Goal: Information Seeking & Learning: Learn about a topic

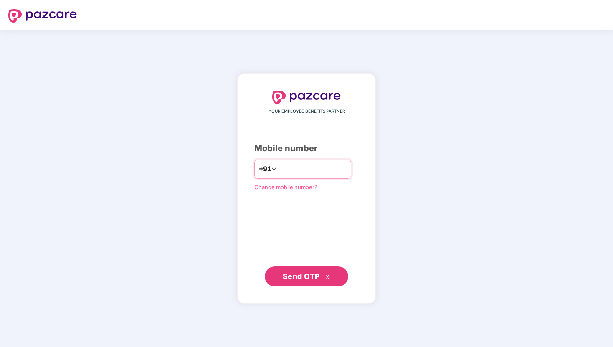
type input "**********"
click at [324, 275] on span "Send OTP" at bounding box center [307, 276] width 48 height 12
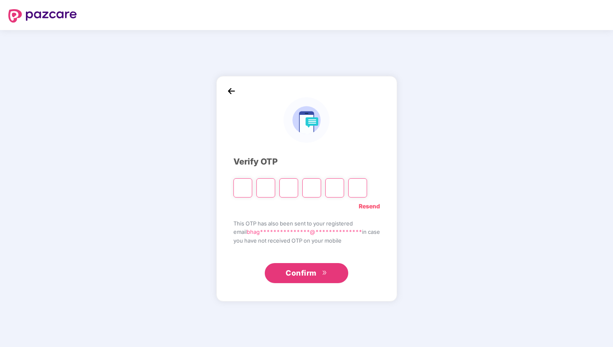
type input "*"
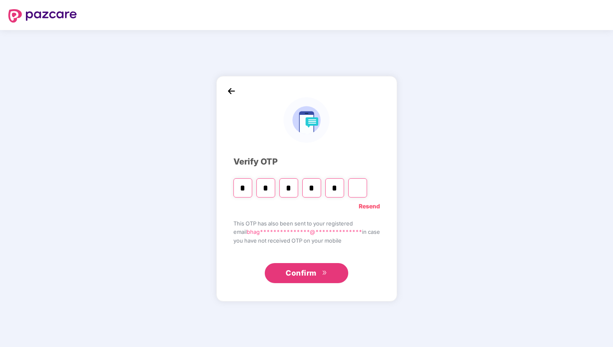
type input "*"
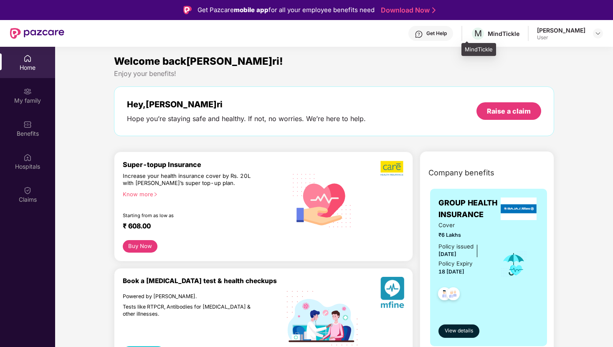
click at [488, 35] on div "MindTickle" at bounding box center [504, 34] width 32 height 8
click at [551, 37] on div "User" at bounding box center [561, 37] width 48 height 7
click at [598, 36] on img at bounding box center [598, 33] width 7 height 7
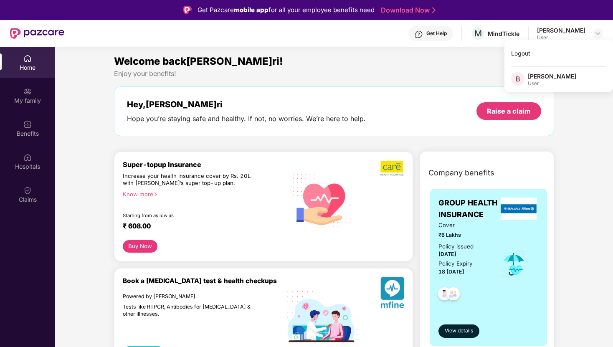
click at [407, 73] on div "Enjoy your benefits!" at bounding box center [334, 73] width 440 height 9
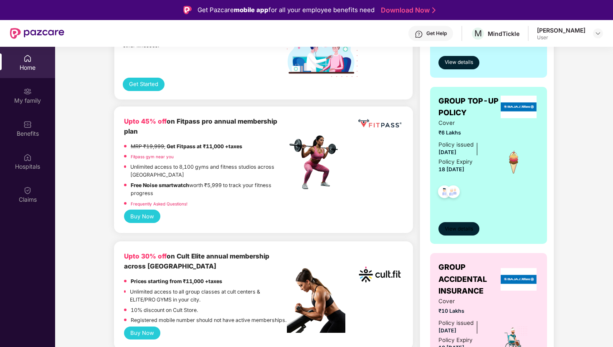
scroll to position [278, 0]
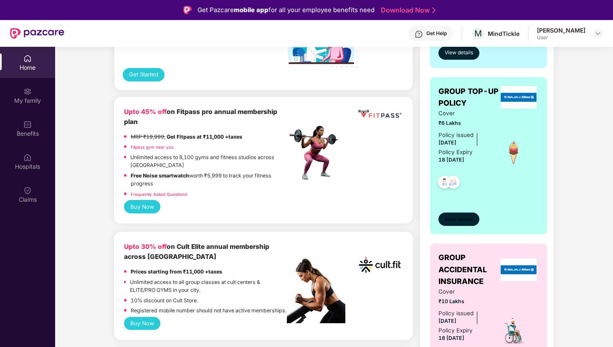
click at [453, 220] on span "View details" at bounding box center [459, 220] width 28 height 8
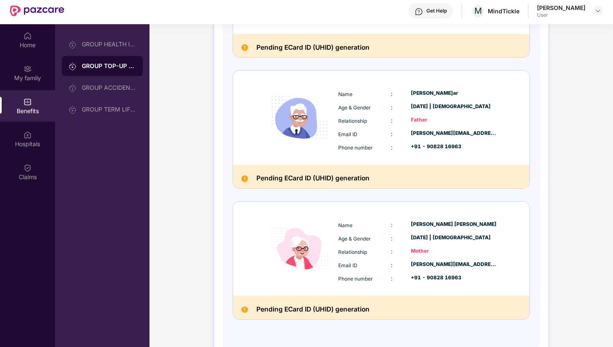
scroll to position [47, 0]
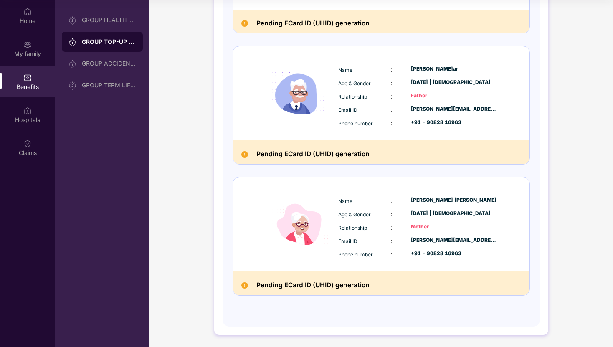
click at [276, 289] on h2 "Pending ECard ID (UHID) generation" at bounding box center [312, 285] width 113 height 11
click at [243, 284] on img at bounding box center [244, 285] width 7 height 7
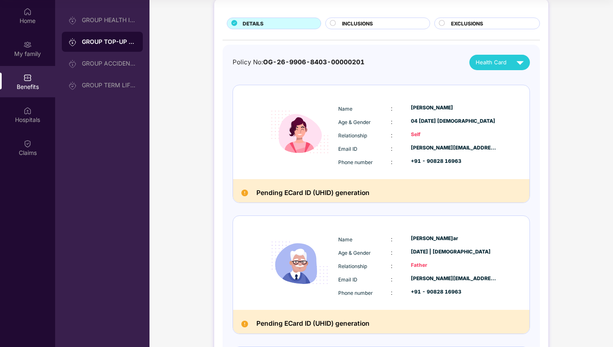
scroll to position [0, 0]
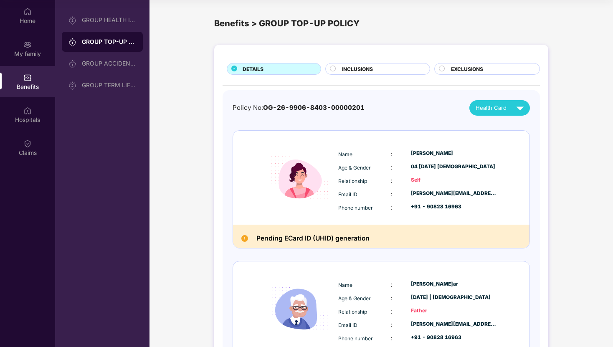
click at [305, 242] on h2 "Pending ECard ID (UHID) generation" at bounding box center [312, 238] width 113 height 11
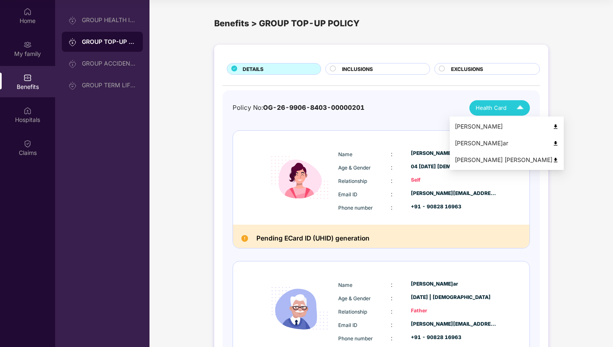
click at [487, 108] on span "Health Card" at bounding box center [491, 108] width 31 height 9
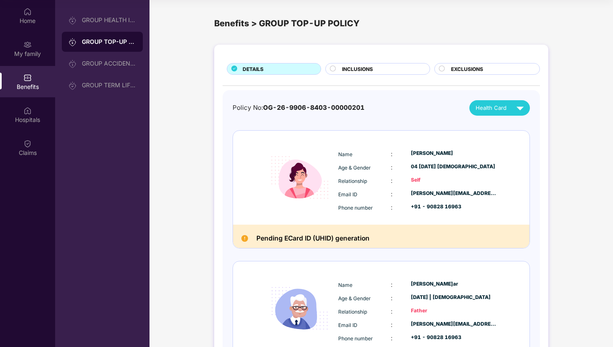
click at [366, 65] on span "INCLUSIONS" at bounding box center [357, 69] width 31 height 8
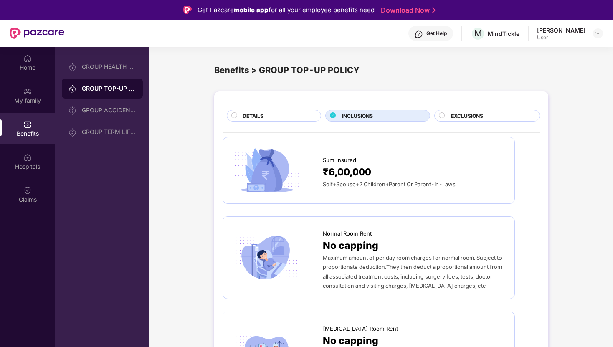
click at [454, 119] on span "EXCLUSIONS" at bounding box center [467, 116] width 32 height 8
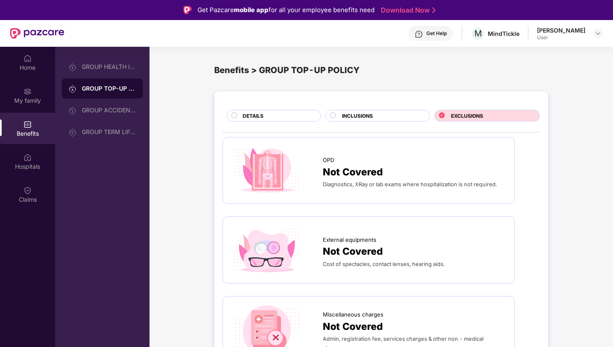
click at [408, 116] on div "INCLUSIONS" at bounding box center [381, 116] width 87 height 9
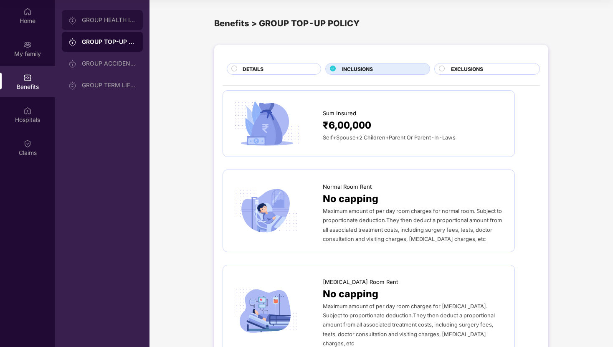
click at [118, 23] on div "GROUP HEALTH INSURANCE" at bounding box center [109, 20] width 54 height 7
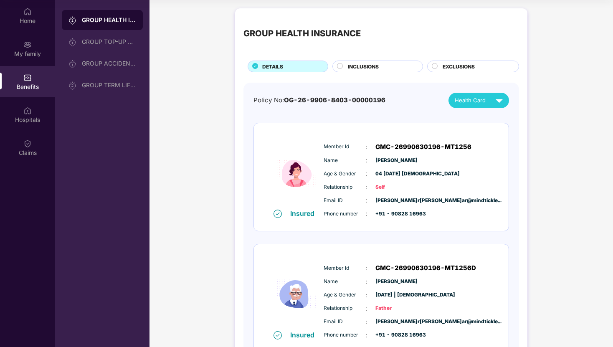
click at [352, 67] on span "INCLUSIONS" at bounding box center [363, 67] width 31 height 8
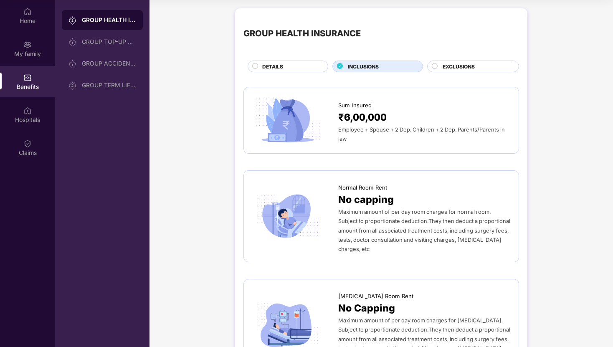
click at [459, 68] on span "EXCLUSIONS" at bounding box center [459, 67] width 32 height 8
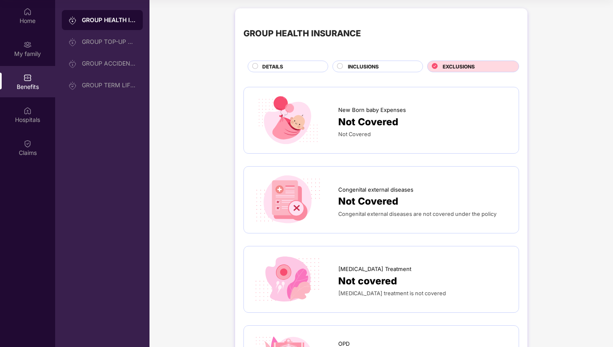
click at [404, 68] on div "INCLUSIONS" at bounding box center [381, 67] width 75 height 9
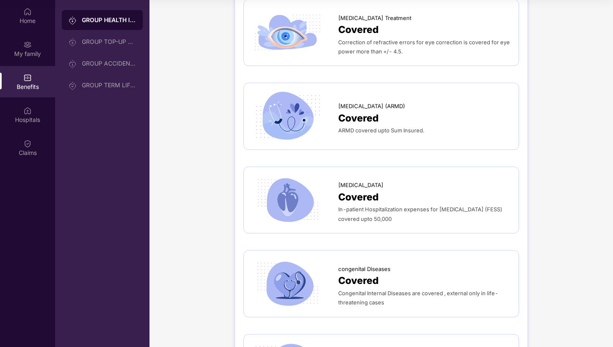
scroll to position [1241, 0]
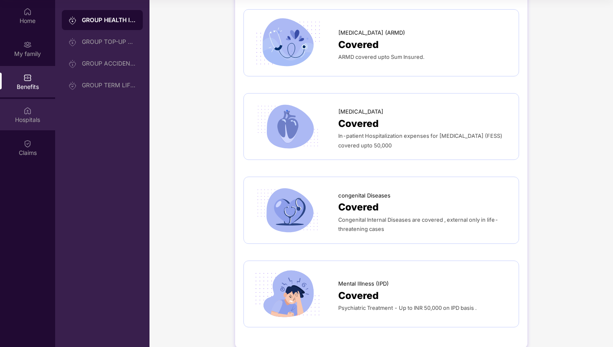
click at [40, 111] on div "Hospitals" at bounding box center [27, 114] width 55 height 31
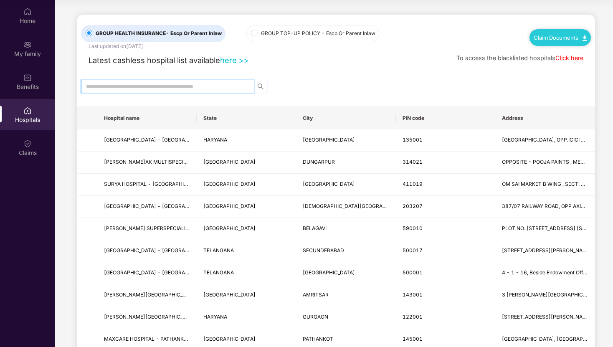
click at [146, 85] on input "text" at bounding box center [164, 86] width 157 height 9
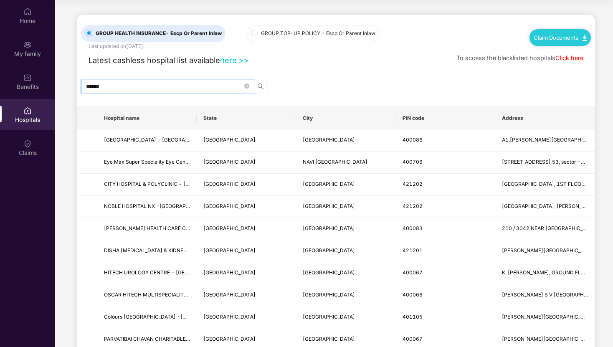
click at [259, 87] on icon "search" at bounding box center [260, 86] width 7 height 7
drag, startPoint x: 125, startPoint y: 83, endPoint x: 71, endPoint y: 86, distance: 54.0
type input "********"
click at [266, 85] on span "search" at bounding box center [260, 86] width 13 height 7
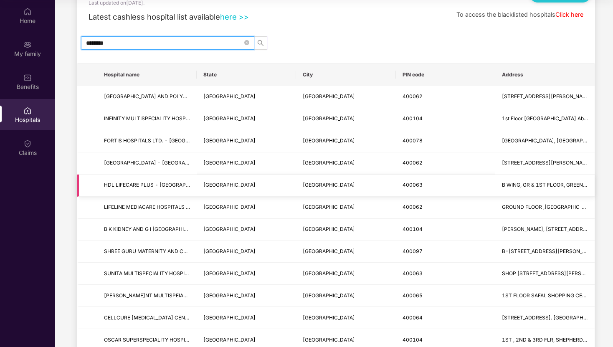
scroll to position [189, 0]
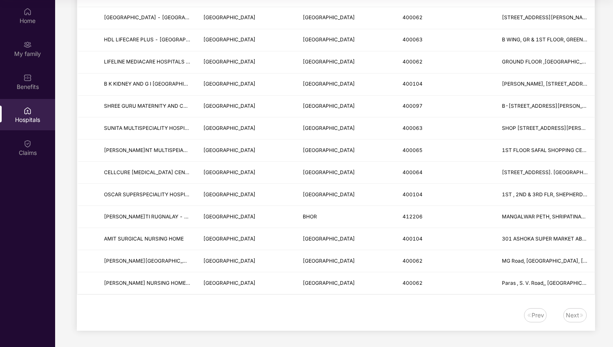
click at [575, 312] on div "Next" at bounding box center [572, 315] width 13 height 9
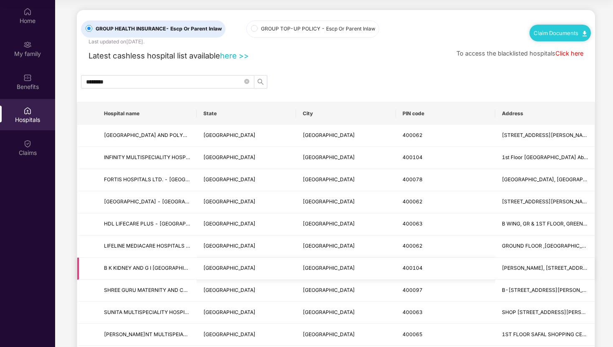
scroll to position [0, 0]
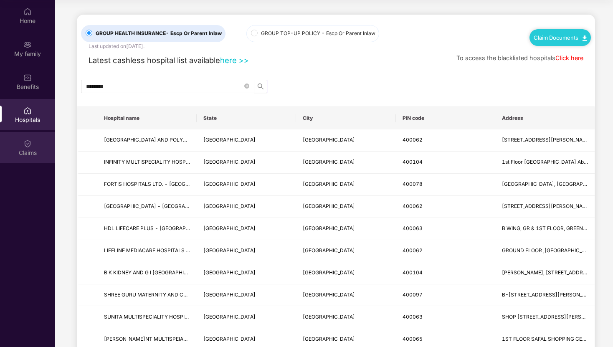
click at [38, 137] on div "Claims" at bounding box center [27, 147] width 55 height 31
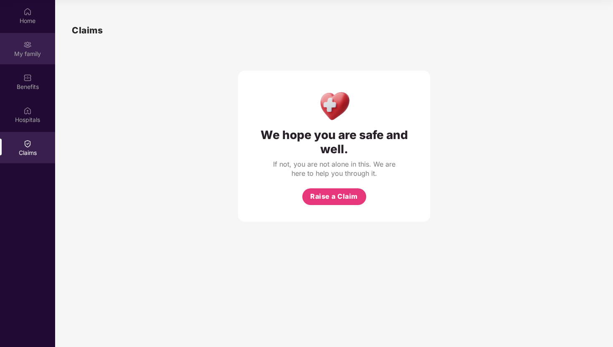
click at [33, 51] on div "My family" at bounding box center [27, 54] width 55 height 8
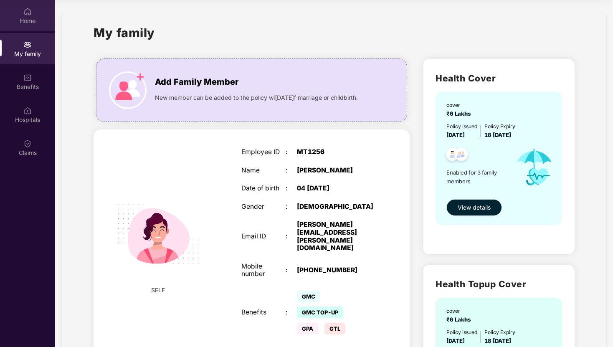
click at [33, 18] on div "Home" at bounding box center [27, 21] width 55 height 8
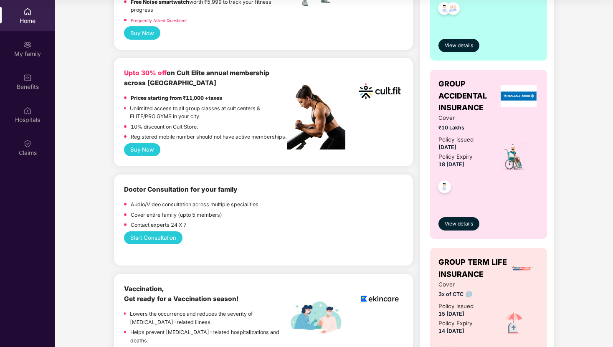
scroll to position [485, 0]
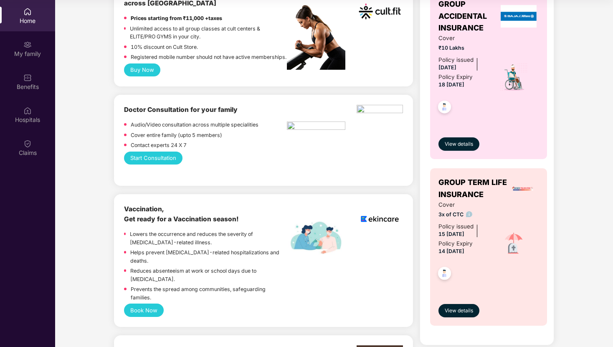
click at [174, 165] on button "Start Consultation" at bounding box center [153, 158] width 58 height 13
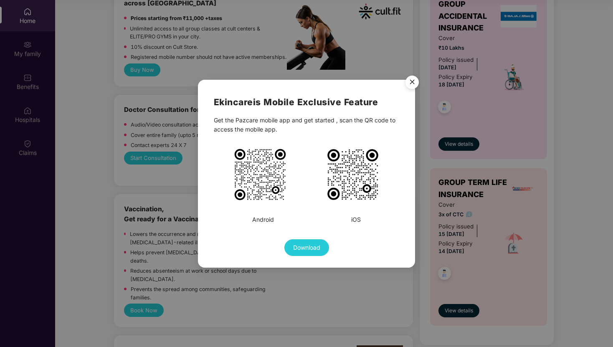
click at [411, 84] on img "Close" at bounding box center [412, 83] width 23 height 23
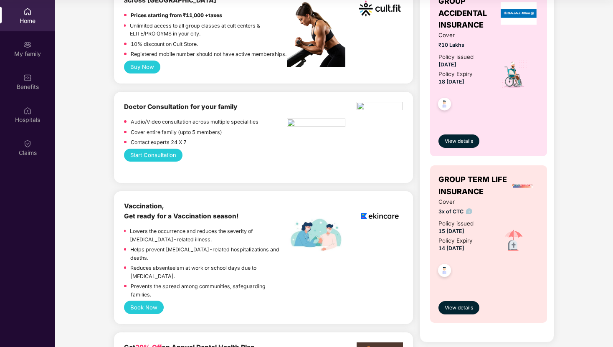
scroll to position [489, 0]
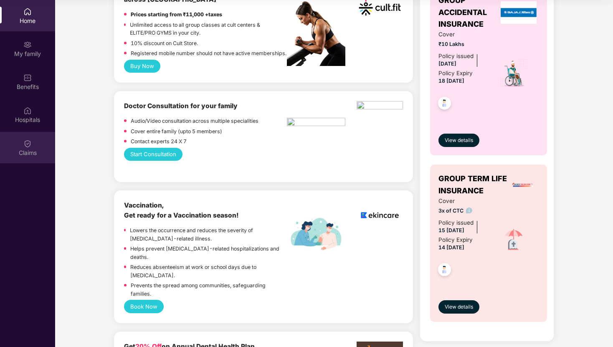
click at [19, 148] on div "Claims" at bounding box center [27, 147] width 55 height 31
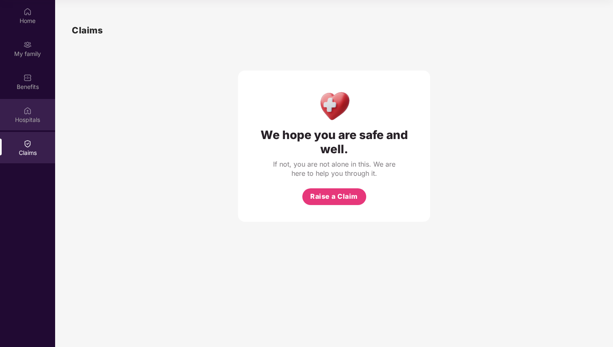
click at [26, 119] on div "Hospitals" at bounding box center [27, 120] width 55 height 8
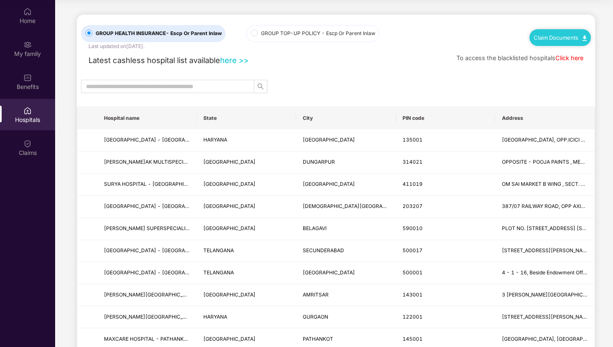
scroll to position [1, 0]
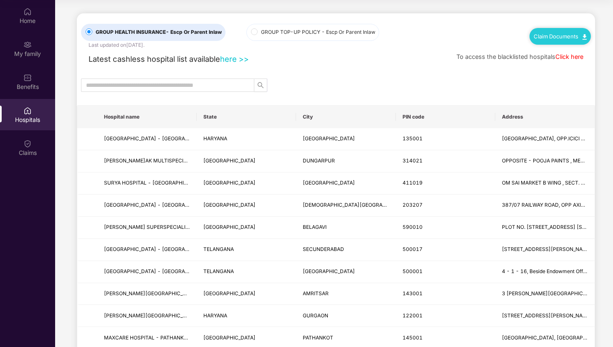
click at [119, 87] on input "text" at bounding box center [164, 85] width 157 height 9
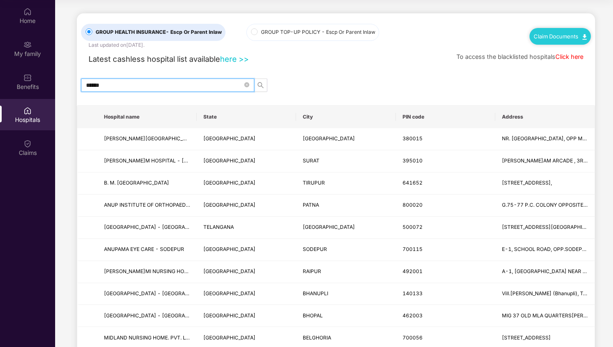
type input "******"
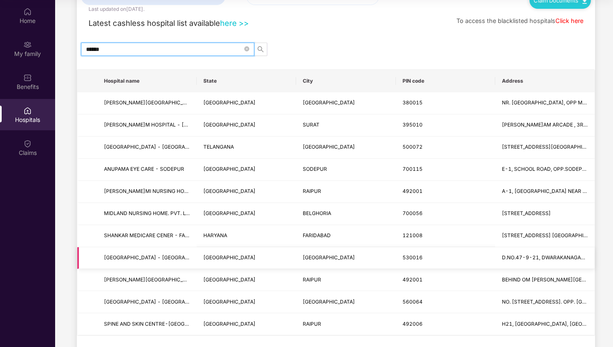
scroll to position [0, 0]
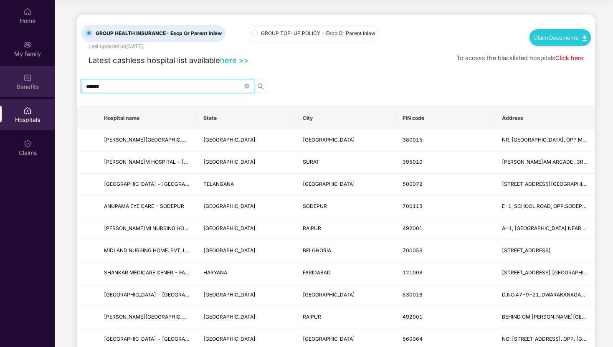
click at [29, 83] on div "Benefits" at bounding box center [27, 87] width 55 height 8
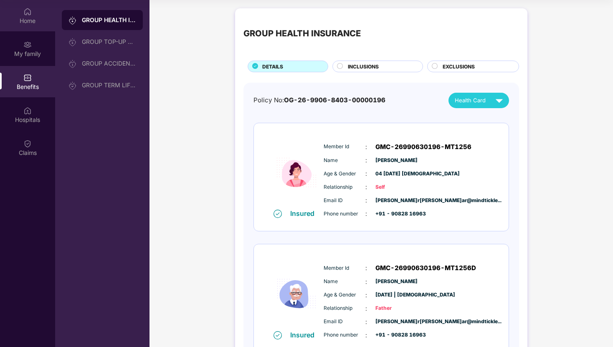
click at [28, 14] on img at bounding box center [27, 12] width 8 height 8
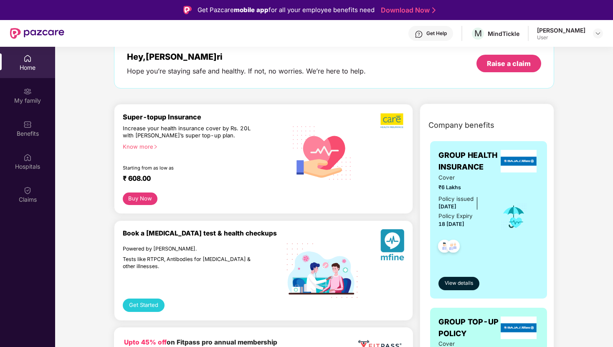
scroll to position [28, 0]
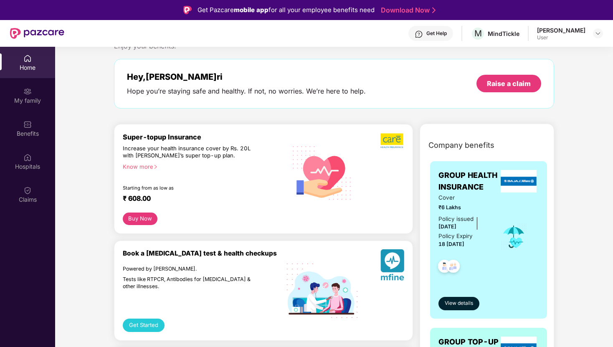
click at [144, 325] on button "Get Started" at bounding box center [144, 325] width 42 height 13
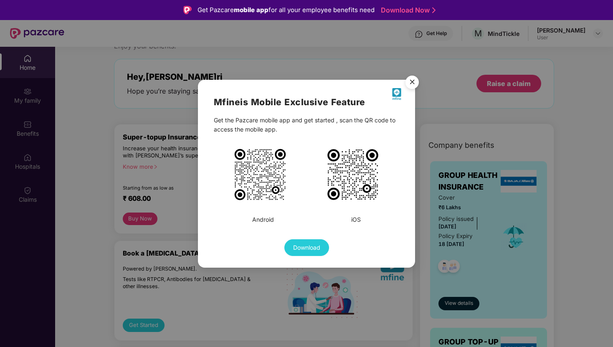
click at [413, 83] on img "Close" at bounding box center [412, 83] width 23 height 23
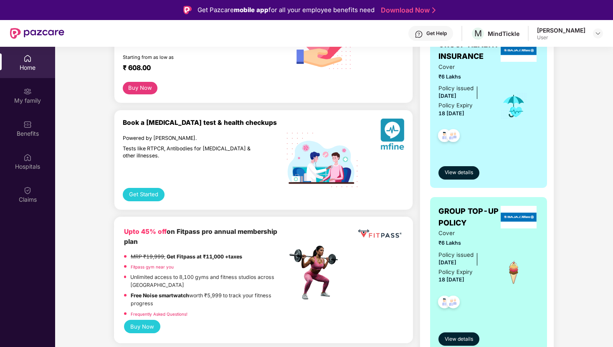
scroll to position [280, 0]
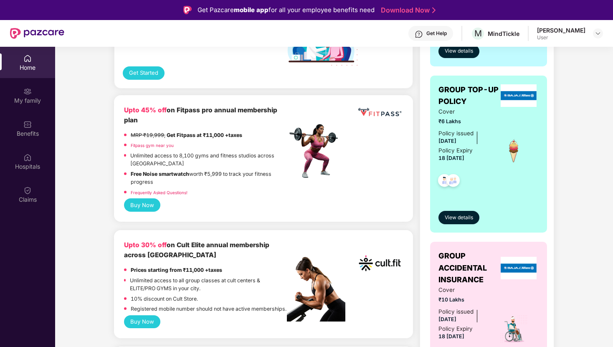
click at [579, 38] on div "User" at bounding box center [561, 37] width 48 height 7
click at [603, 37] on header "Get Help M MindTickl[PERSON_NAME]ar User" at bounding box center [306, 33] width 613 height 27
click at [600, 35] on img at bounding box center [598, 33] width 7 height 7
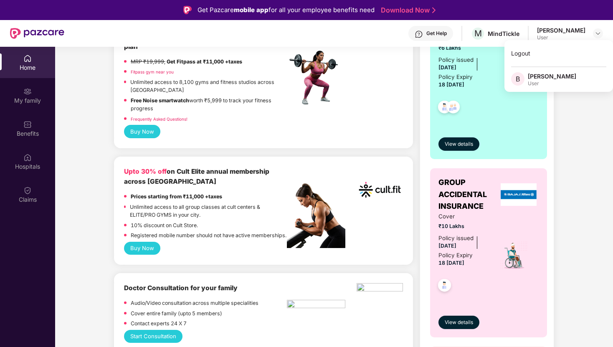
scroll to position [377, 0]
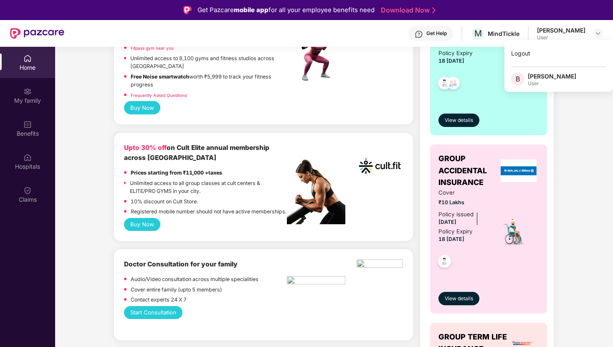
click at [412, 188] on div "Company benefits GROUP HEALTH INSURANCE Cover ₹6 Lakhs Policy issued [DATE] Pol…" at bounding box center [487, 142] width 170 height 715
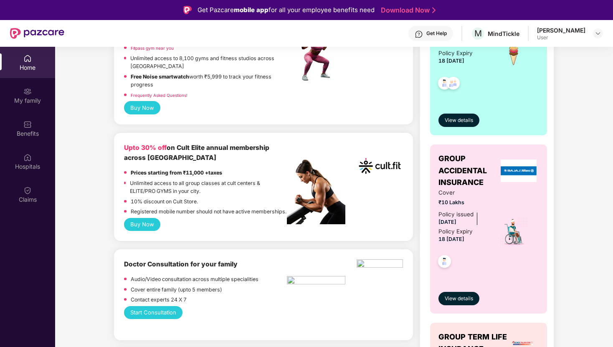
click at [415, 191] on div "Company benefits GROUP HEALTH INSURANCE Cover ₹6 Lakhs Policy issued [DATE] Pol…" at bounding box center [487, 142] width 170 height 715
click at [20, 200] on div "Claims" at bounding box center [27, 199] width 55 height 8
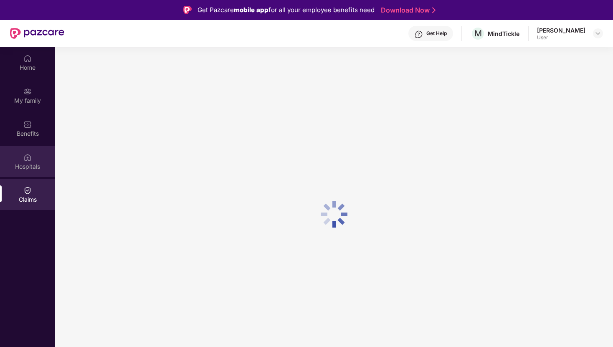
click at [28, 157] on img at bounding box center [27, 157] width 8 height 8
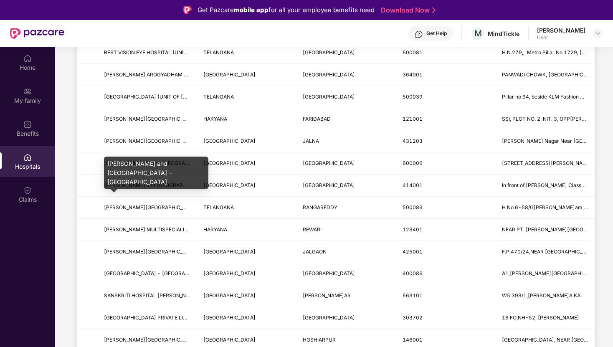
scroll to position [362, 0]
